Goal: Answer question/provide support: Share knowledge or assist other users

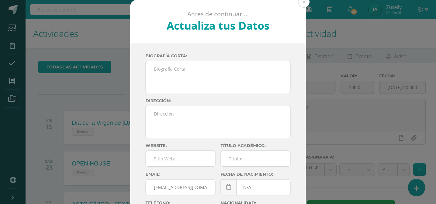
click at [305, 3] on button at bounding box center [303, 1] width 11 height 11
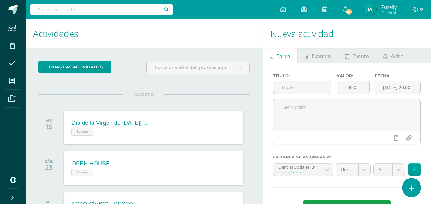
click at [414, 182] on link at bounding box center [411, 188] width 18 height 18
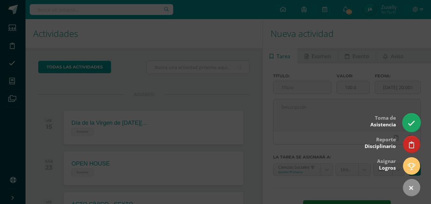
click at [411, 122] on icon at bounding box center [411, 123] width 7 height 7
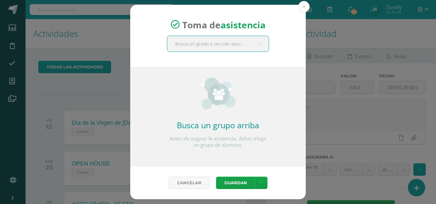
click at [203, 44] on input "text" at bounding box center [217, 44] width 101 height 16
type input "quinto b"
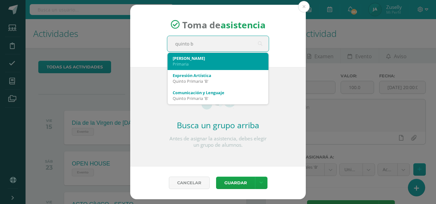
click at [198, 60] on div "[PERSON_NAME]" at bounding box center [218, 58] width 91 height 6
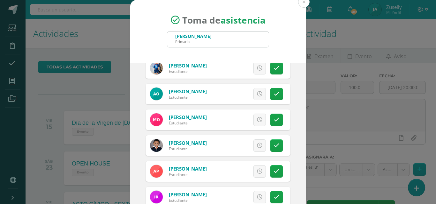
scroll to position [191, 0]
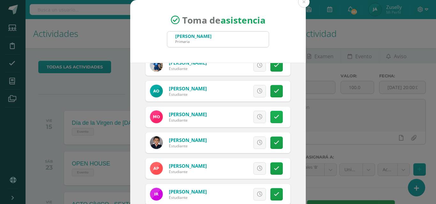
click at [274, 116] on icon at bounding box center [276, 116] width 5 height 5
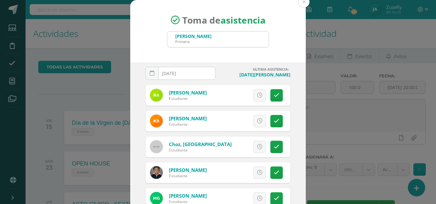
scroll to position [0, 0]
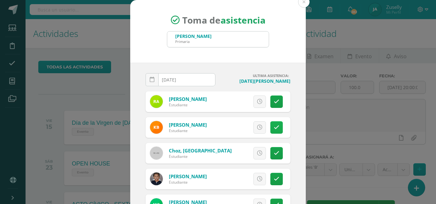
click at [274, 129] on link at bounding box center [276, 128] width 12 height 12
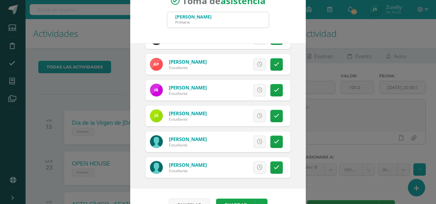
scroll to position [37, 0]
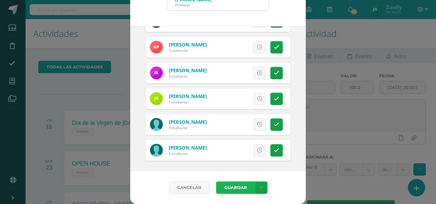
click at [239, 184] on button "Guardar" at bounding box center [235, 188] width 39 height 12
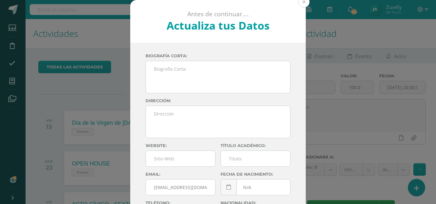
click at [298, 2] on button at bounding box center [303, 1] width 11 height 11
